Goal: Entertainment & Leisure: Consume media (video, audio)

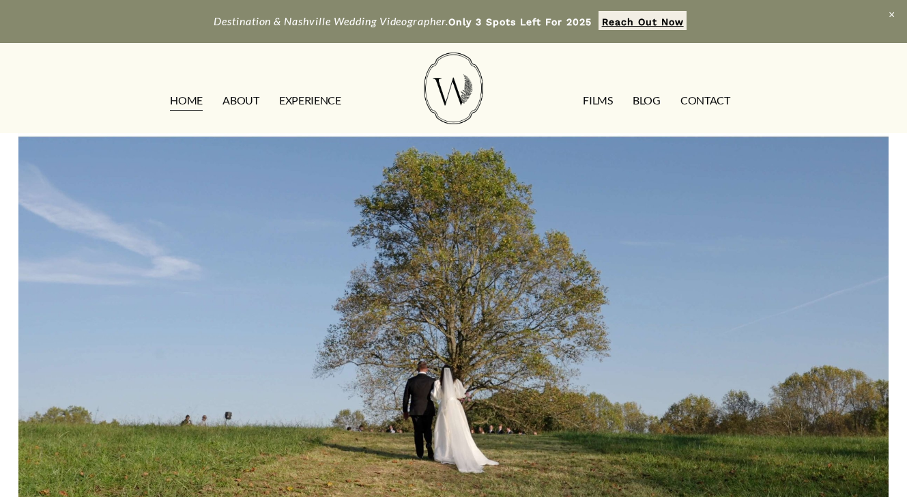
click at [590, 104] on link "FILMS" at bounding box center [597, 101] width 29 height 22
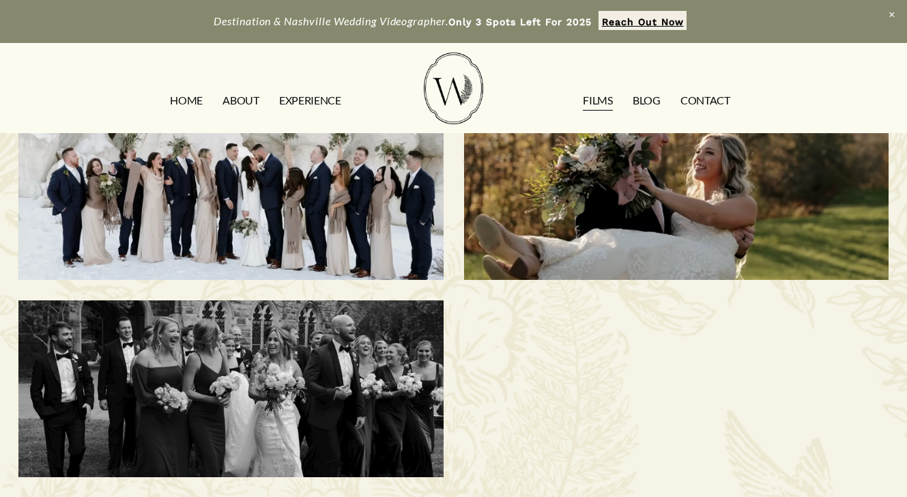
scroll to position [849, 0]
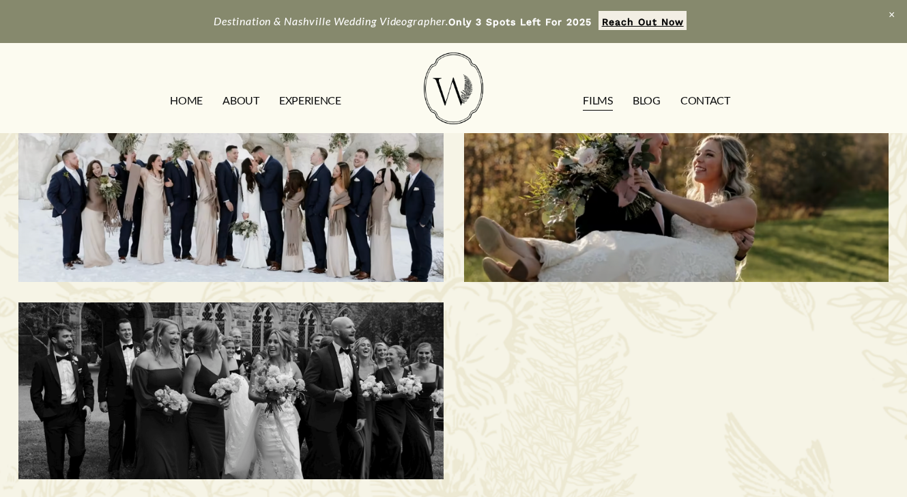
click at [322, 349] on div "Elise & [PERSON_NAME] | Sewanee, [GEOGRAPHIC_DATA]" at bounding box center [230, 390] width 425 height 177
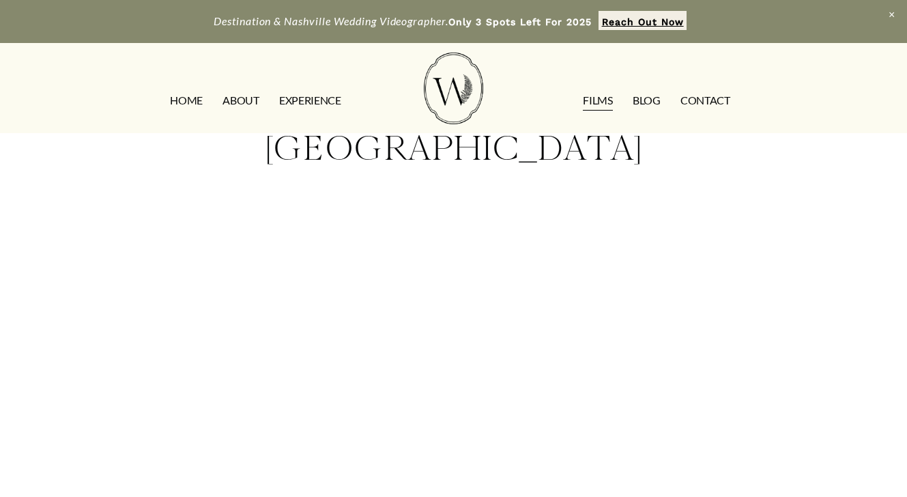
scroll to position [72, 0]
